Goal: Task Accomplishment & Management: Use online tool/utility

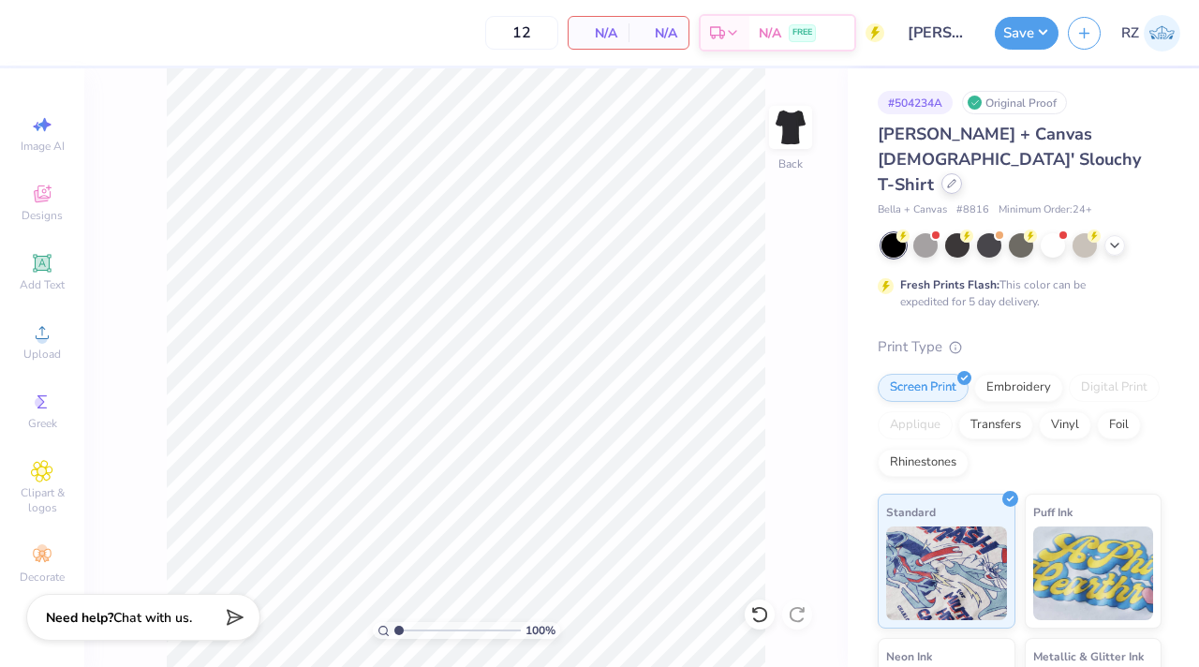
click at [948, 180] on icon at bounding box center [951, 183] width 7 height 7
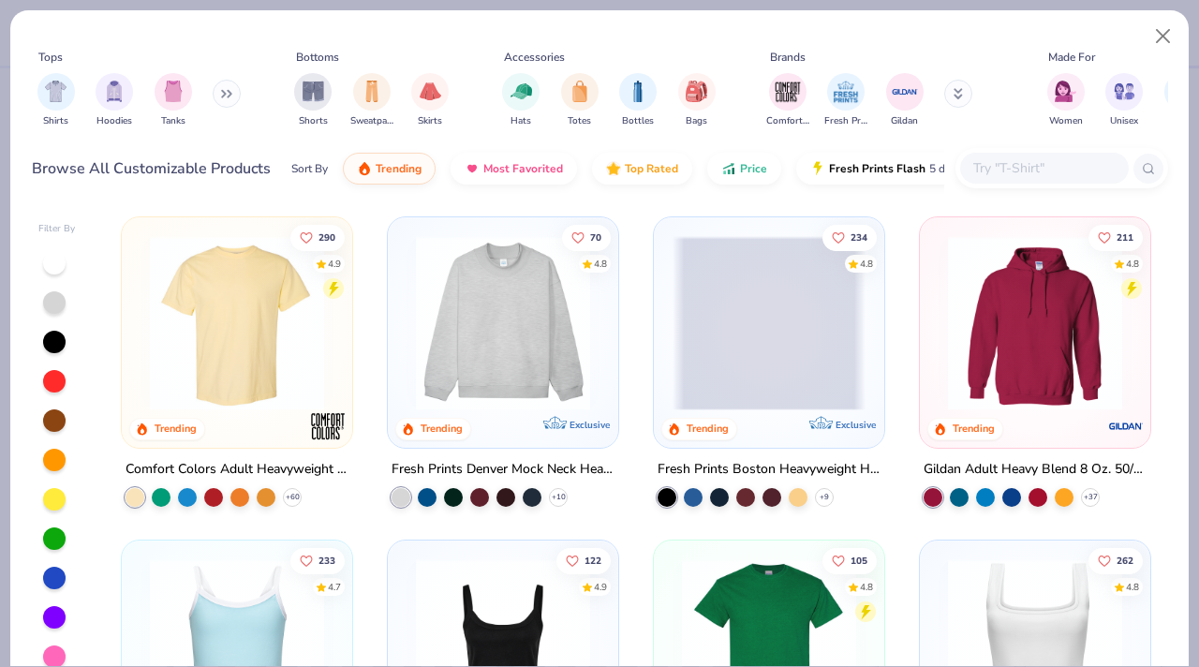
click at [237, 279] on img at bounding box center [237, 323] width 193 height 174
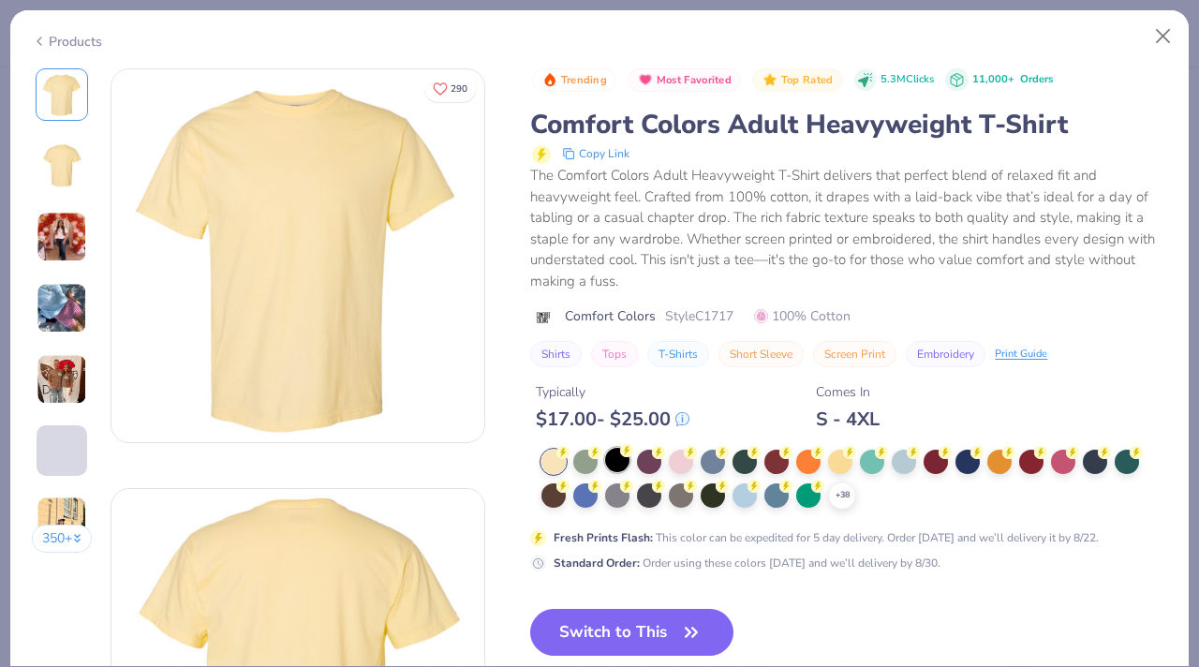
click at [628, 461] on div at bounding box center [617, 460] width 24 height 24
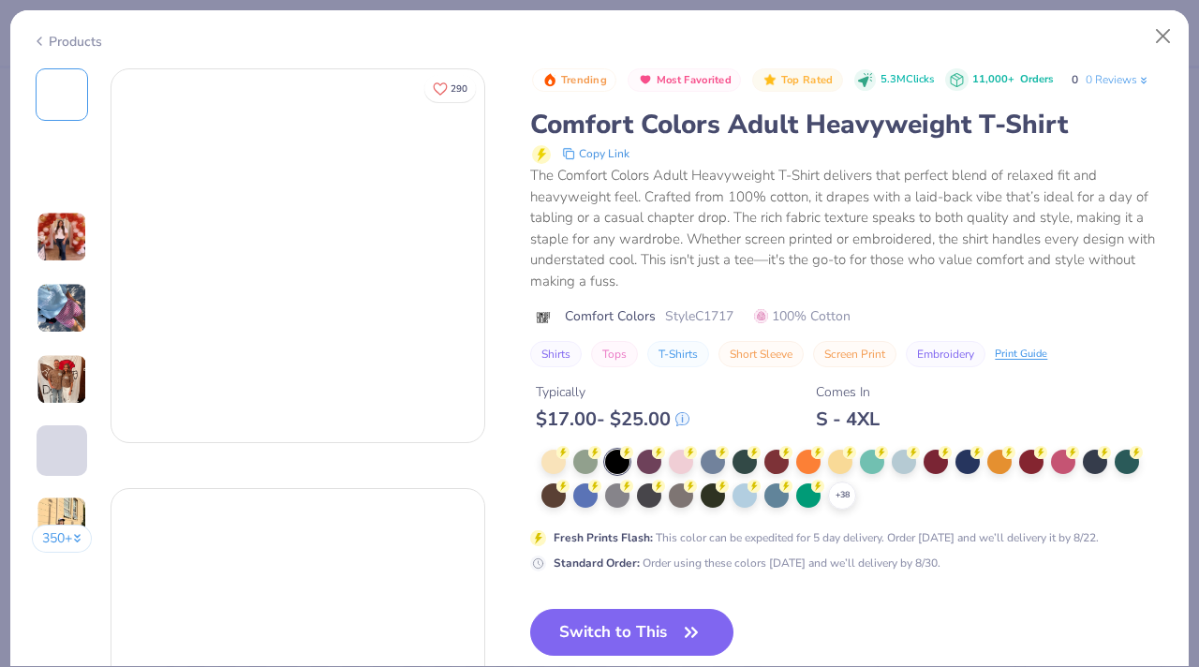
click at [0, 0] on icon at bounding box center [0, 0] width 0 height 0
click at [845, 510] on div "+ 38" at bounding box center [855, 480] width 626 height 60
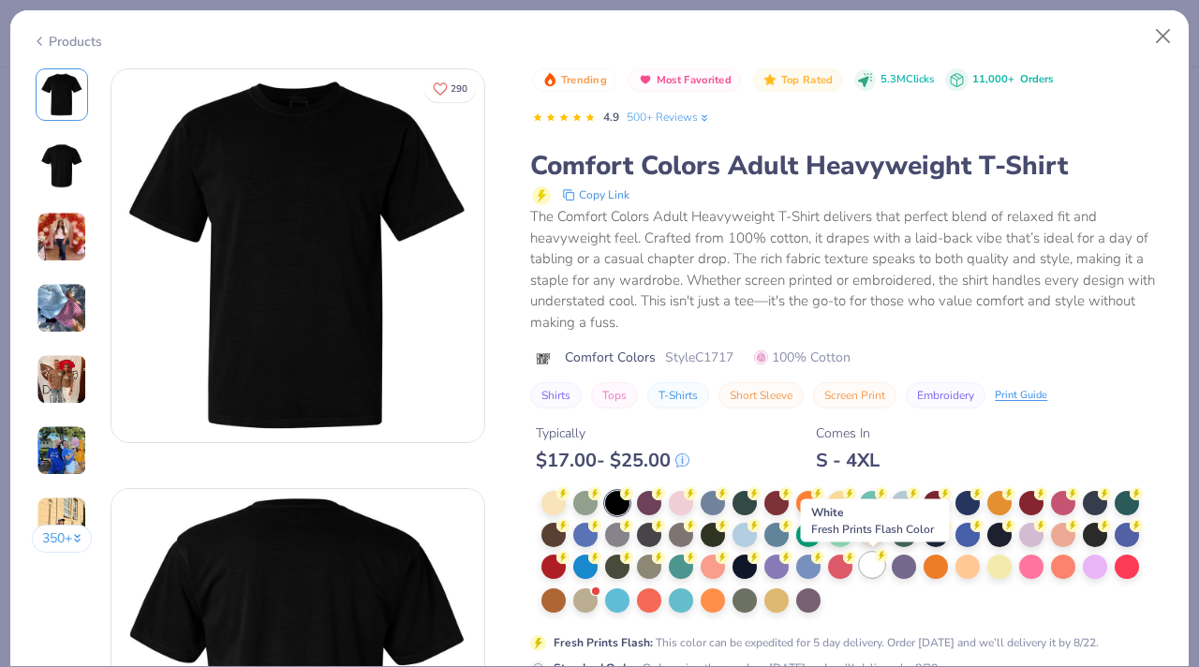
click at [875, 561] on icon at bounding box center [881, 555] width 13 height 13
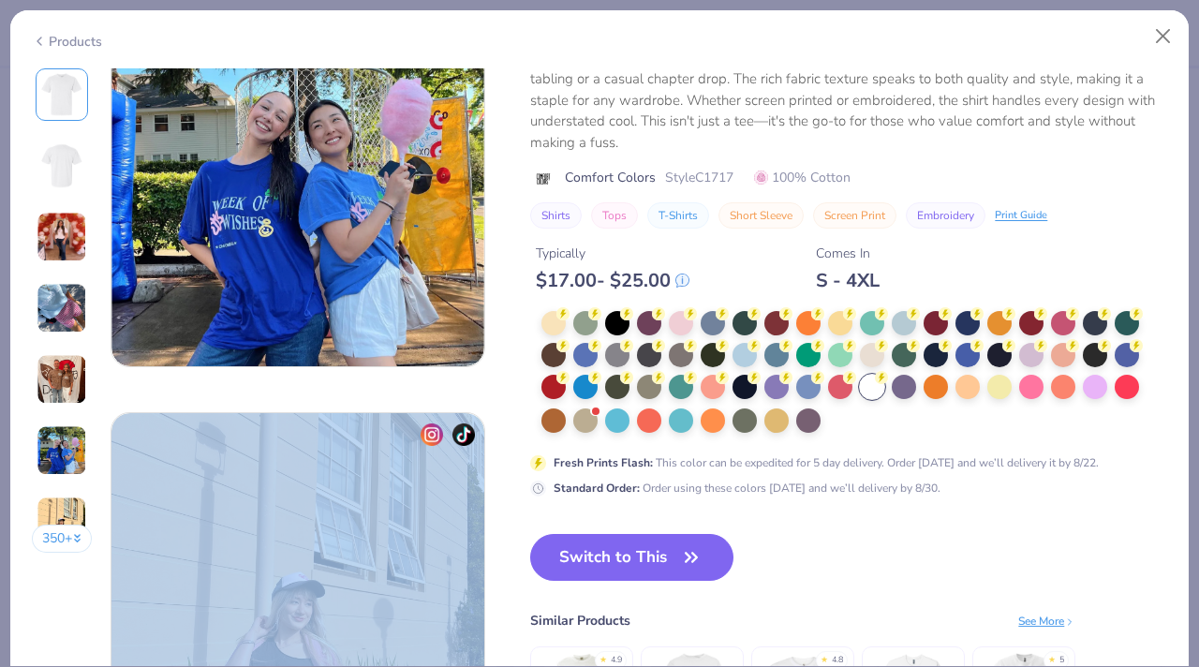
drag, startPoint x: 673, startPoint y: 353, endPoint x: 712, endPoint y: 649, distance: 298.7
click at [707, 666] on div "Products 350 + 290 DU [GEOGRAPHIC_DATA], [US_STATE][GEOGRAPHIC_DATA] CU Chi Ome…" at bounding box center [599, 338] width 1181 height 658
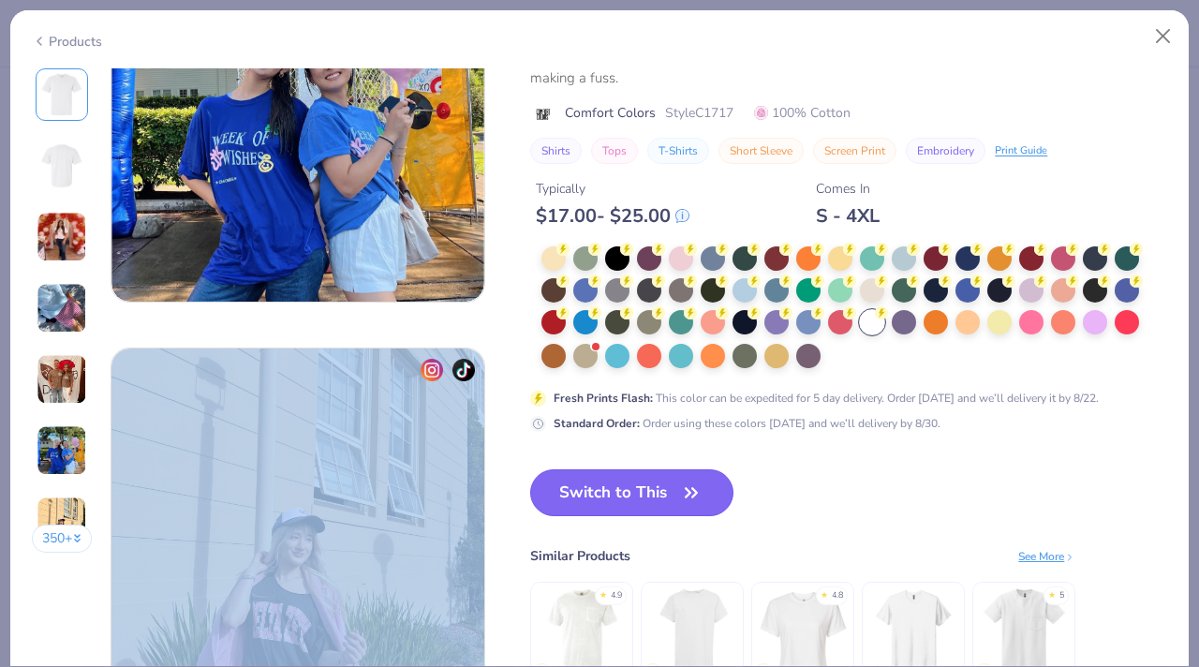
click at [691, 484] on icon "button" at bounding box center [691, 493] width 26 height 26
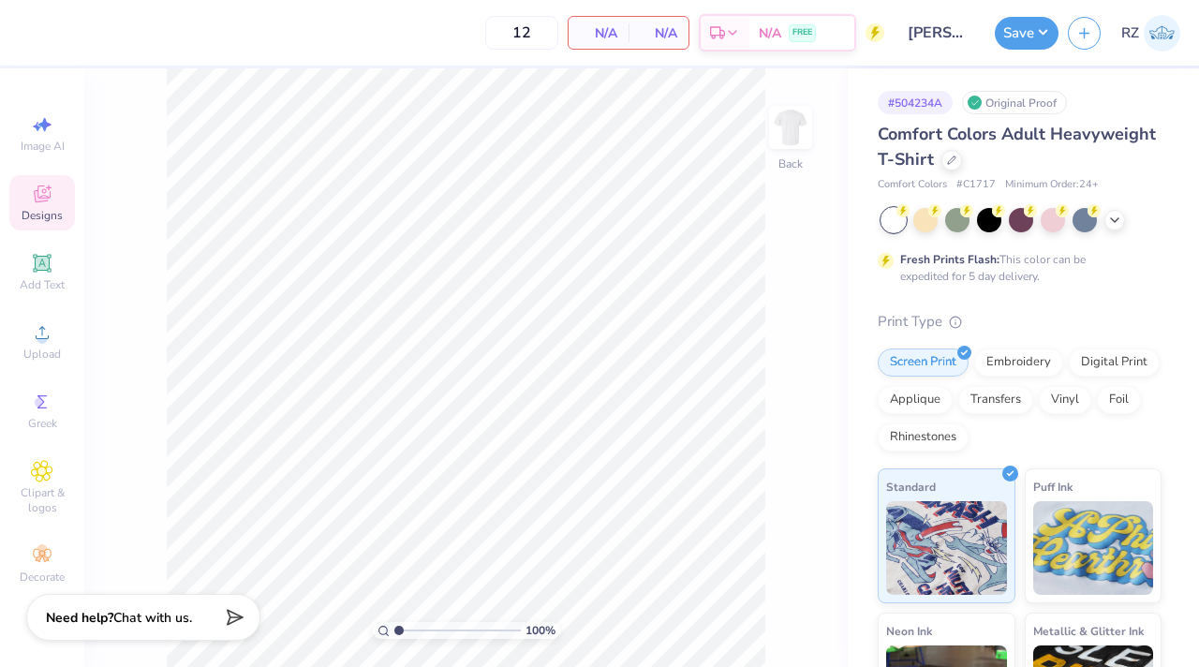
click at [35, 201] on icon at bounding box center [42, 194] width 17 height 17
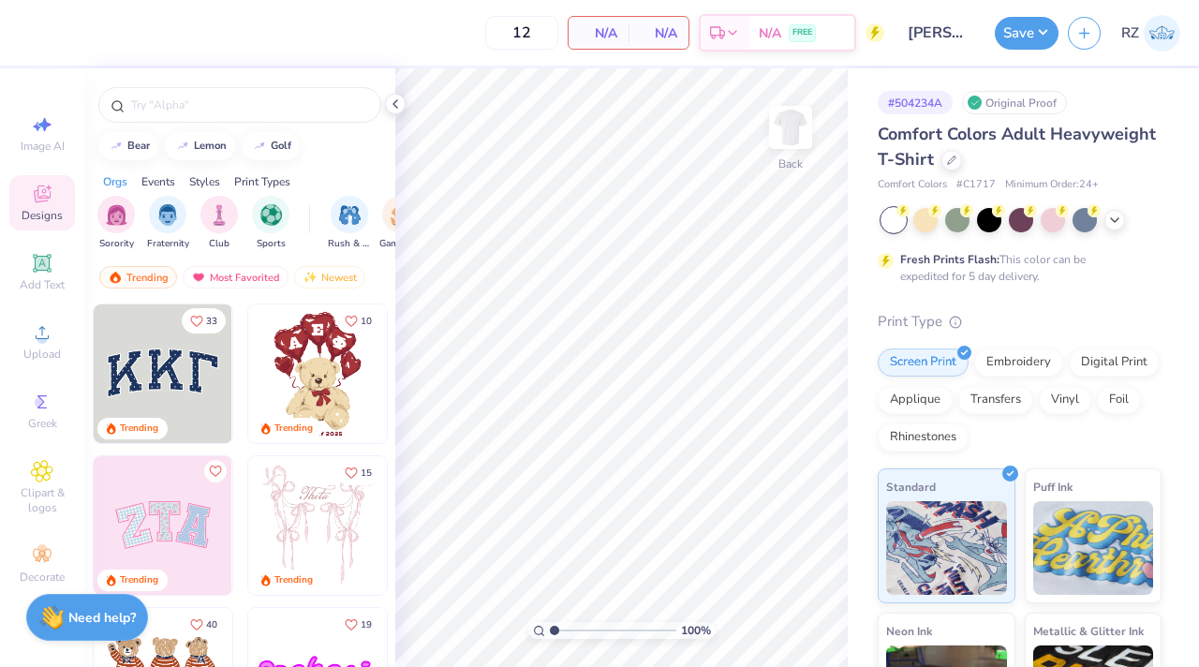
click at [185, 539] on img at bounding box center [163, 525] width 139 height 139
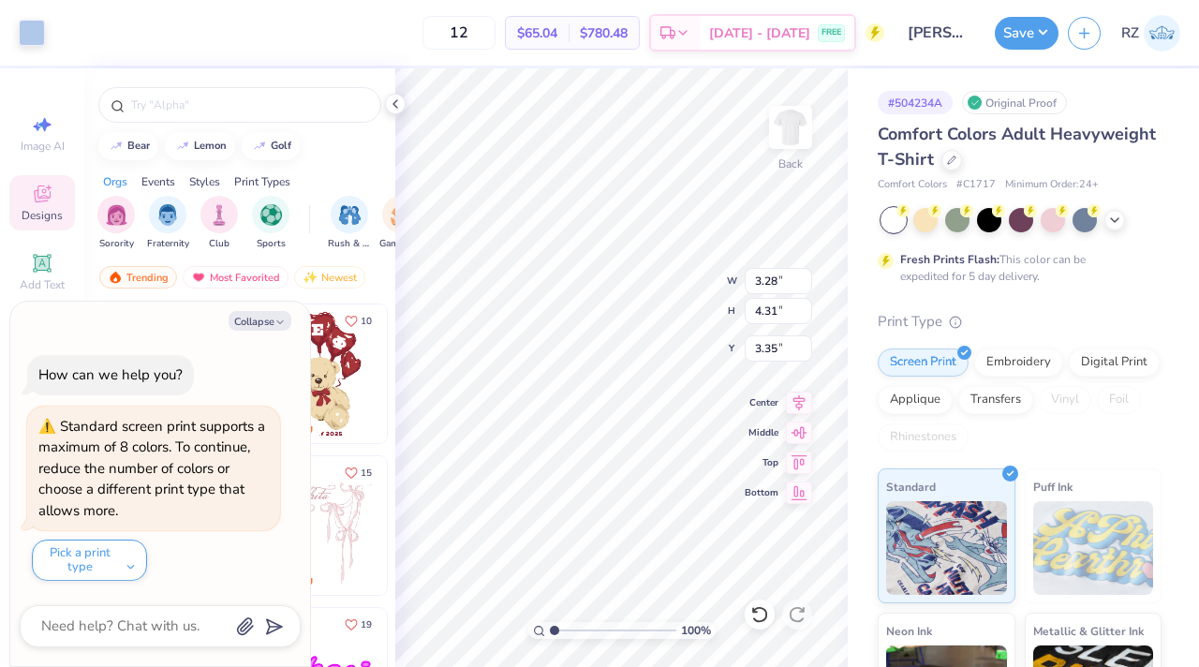
type textarea "x"
type input "3.27"
type textarea "x"
type input "9.71"
type input "4.86"
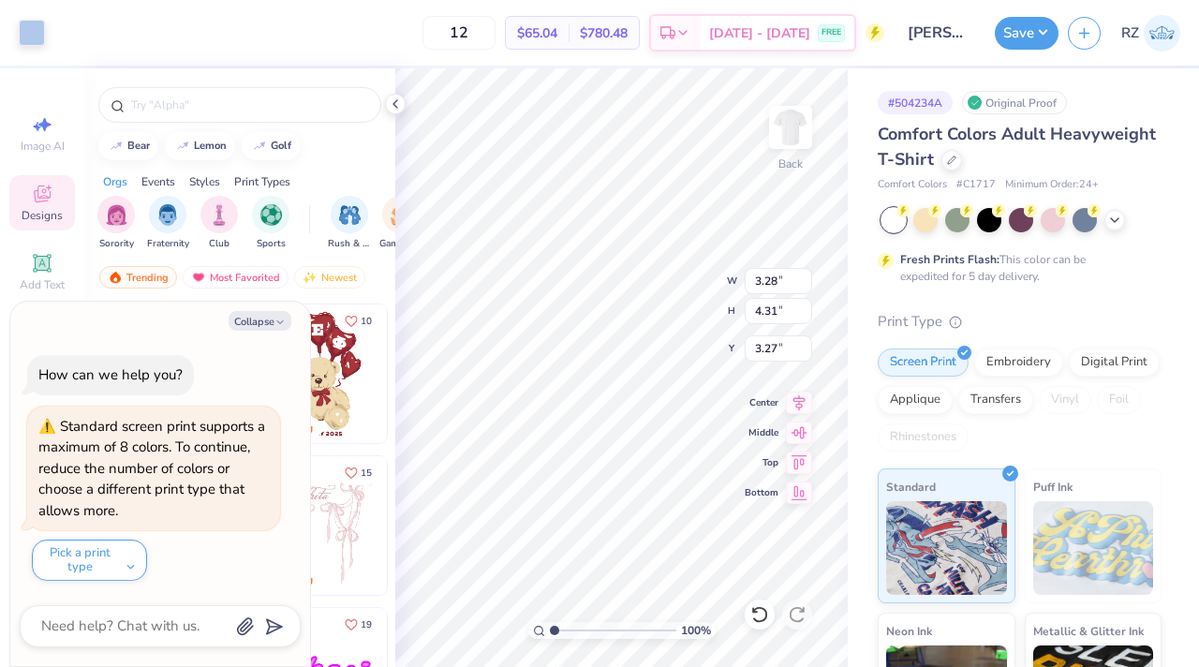
type input "3.00"
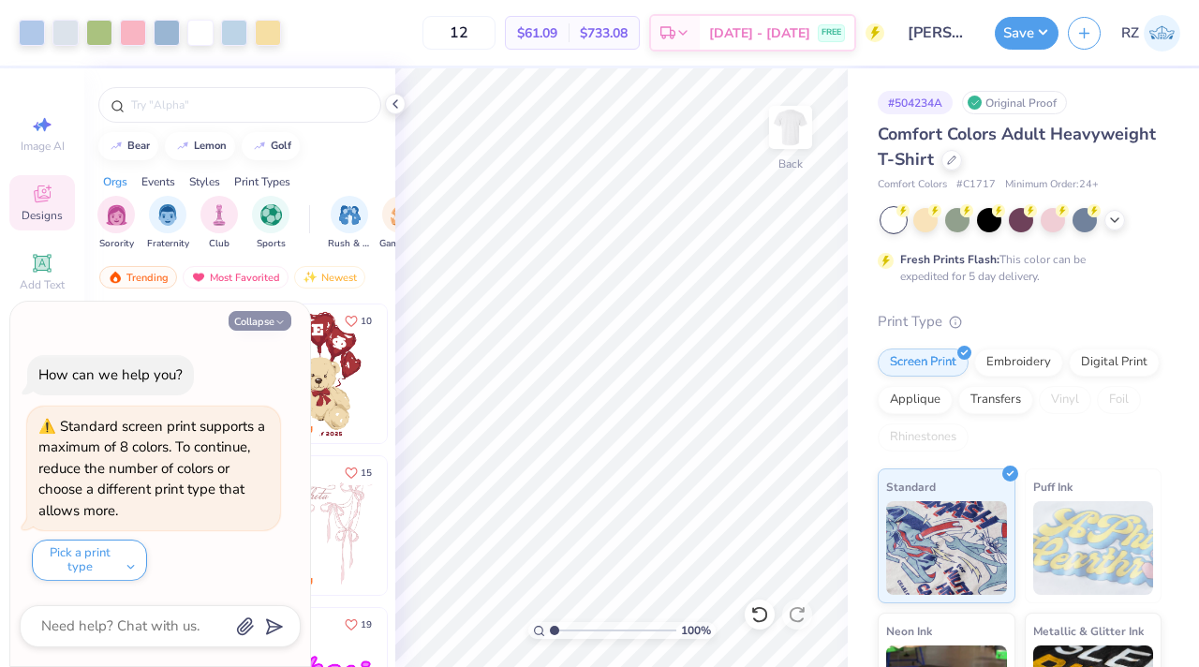
click at [270, 325] on button "Collapse" at bounding box center [260, 321] width 63 height 20
type textarea "x"
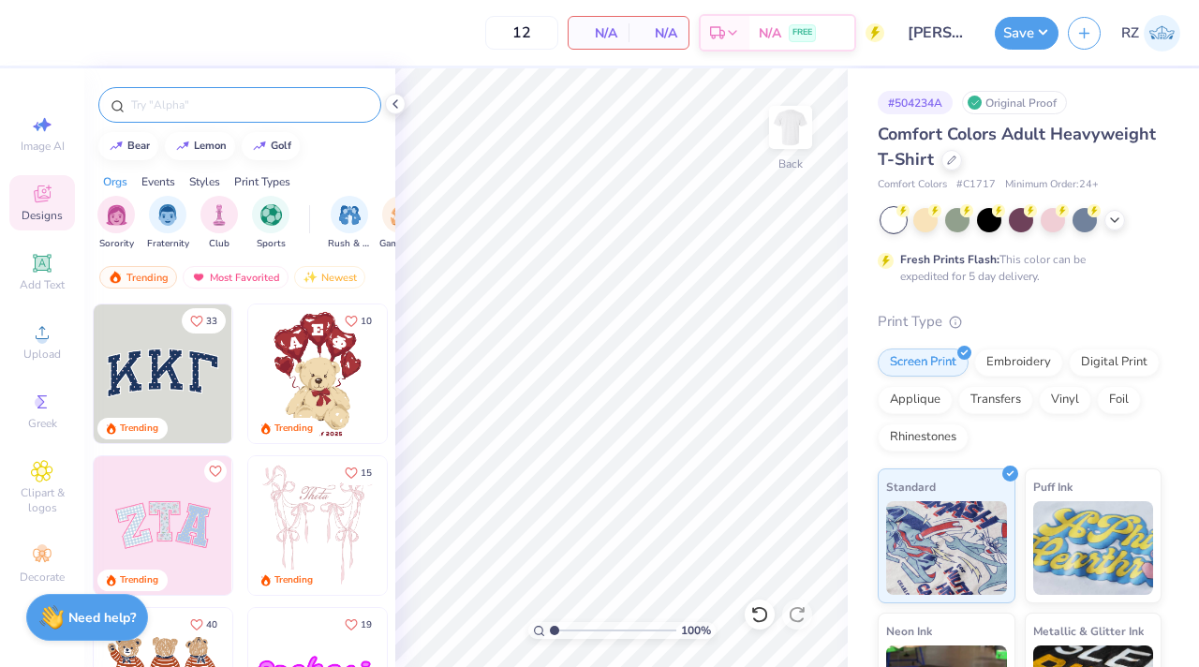
click at [311, 108] on input "text" at bounding box center [249, 105] width 240 height 19
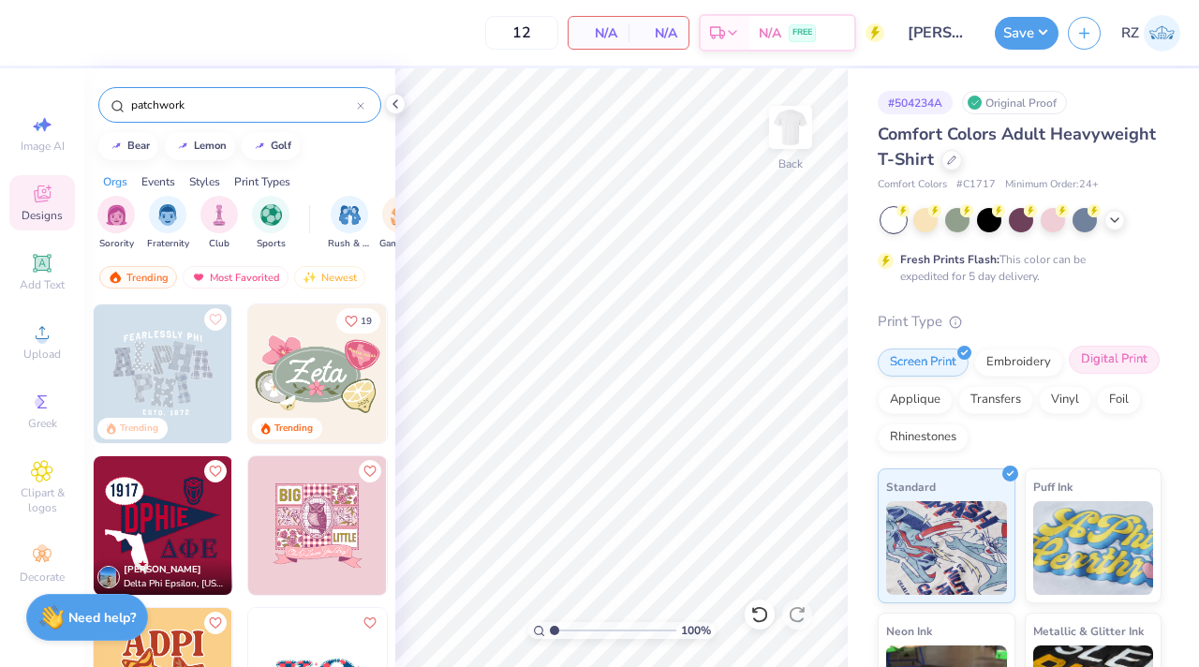
type input "patchwork"
click at [1104, 363] on div "Digital Print" at bounding box center [1114, 360] width 91 height 28
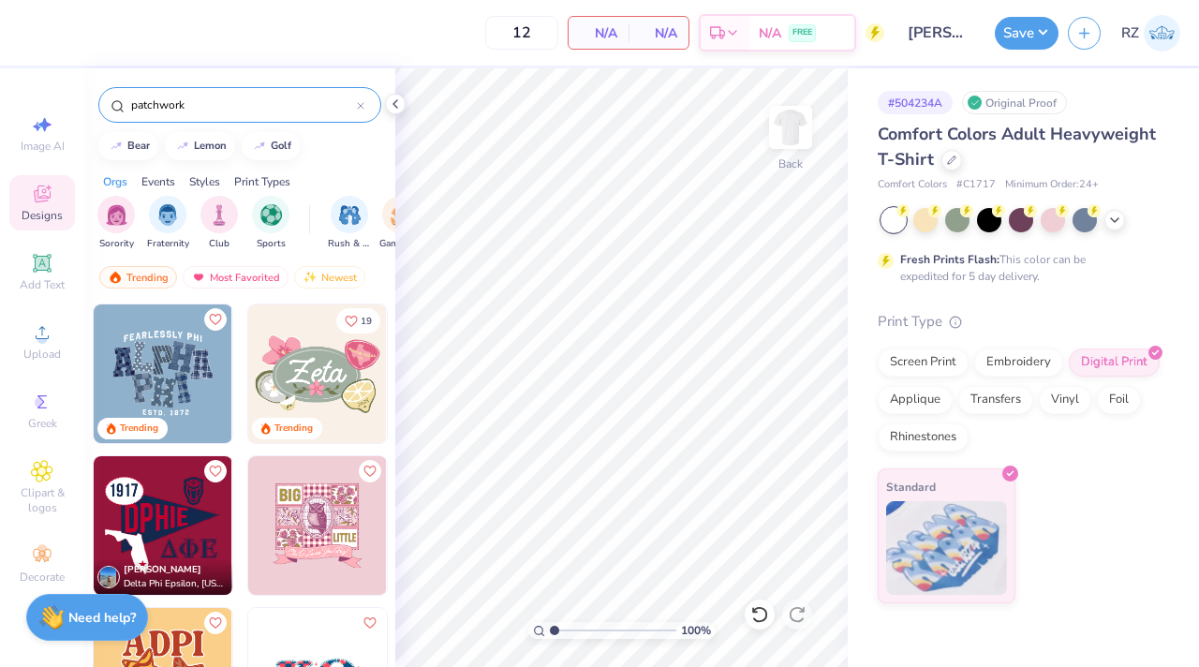
click at [191, 378] on img at bounding box center [163, 373] width 139 height 139
